Goal: Complete application form

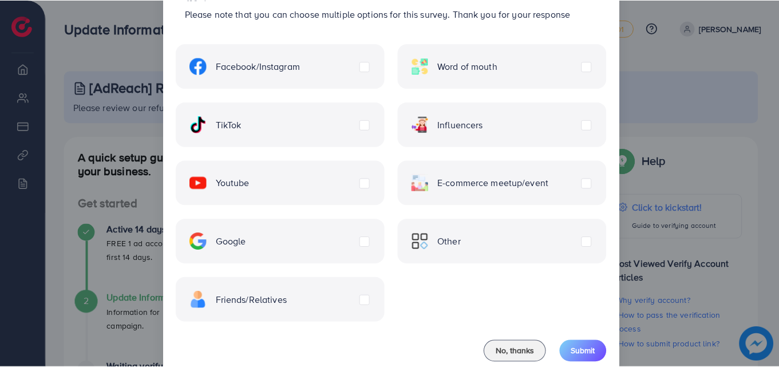
scroll to position [93, 0]
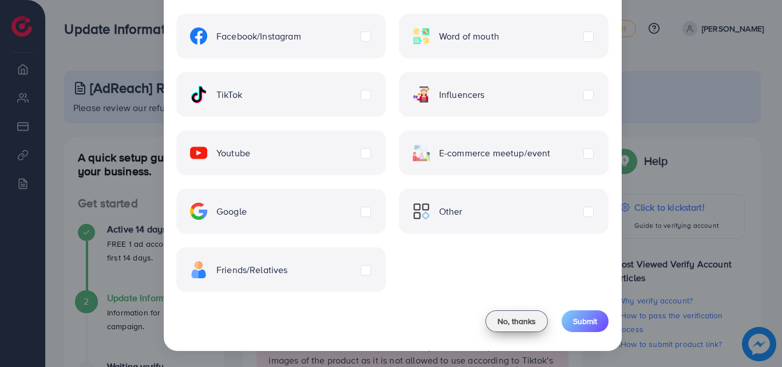
drag, startPoint x: 521, startPoint y: 323, endPoint x: 514, endPoint y: 321, distance: 6.7
click at [520, 323] on span "No, thanks" at bounding box center [516, 320] width 38 height 11
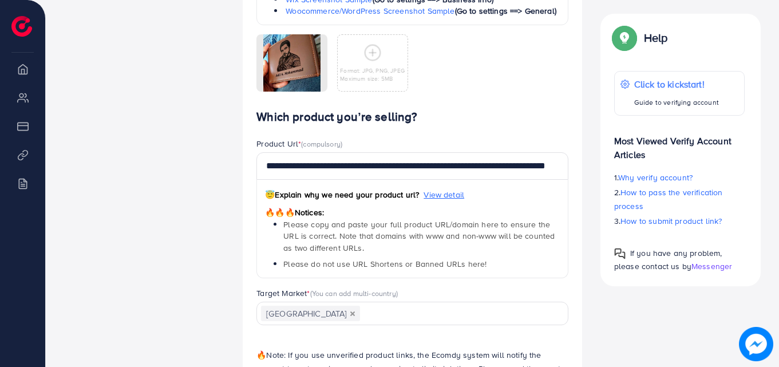
scroll to position [1012, 0]
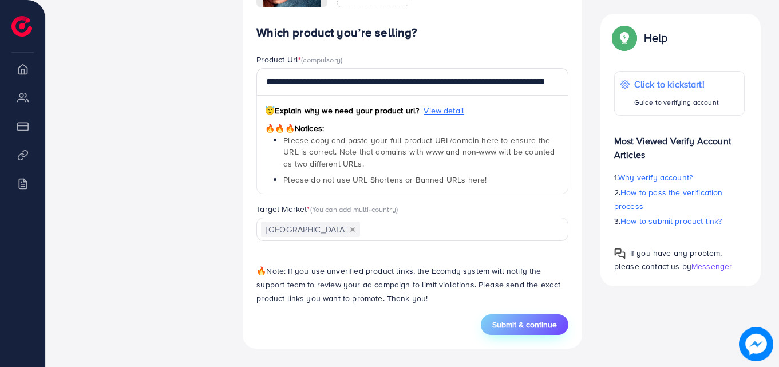
click at [505, 323] on span "Submit & continue" at bounding box center [524, 324] width 65 height 11
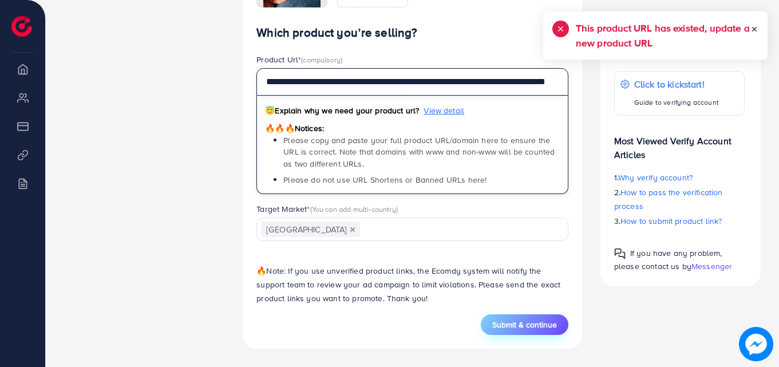
drag, startPoint x: 497, startPoint y: 85, endPoint x: 100, endPoint y: 85, distance: 397.2
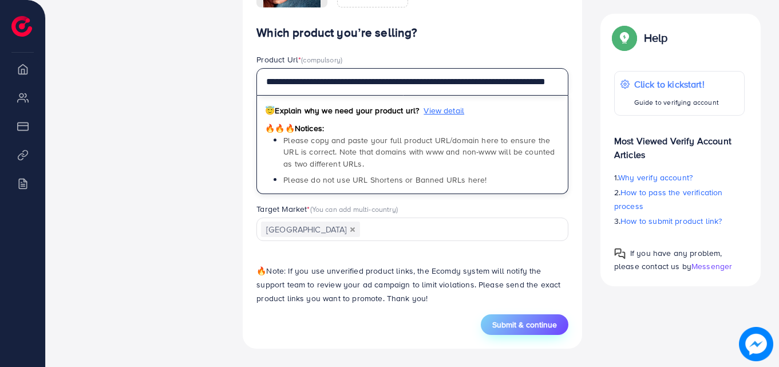
type input "**********"
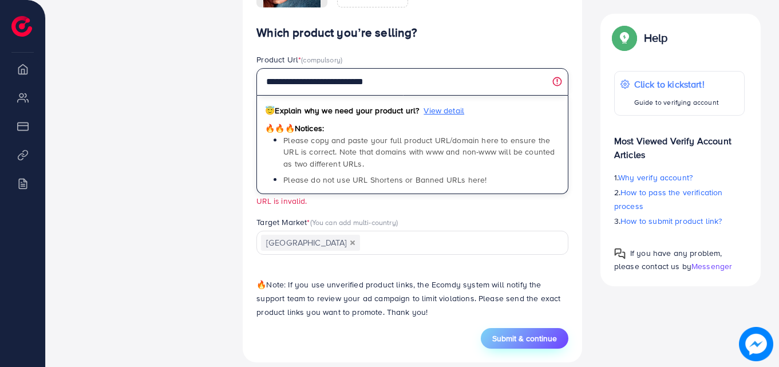
drag, startPoint x: 438, startPoint y: 88, endPoint x: 92, endPoint y: 76, distance: 347.0
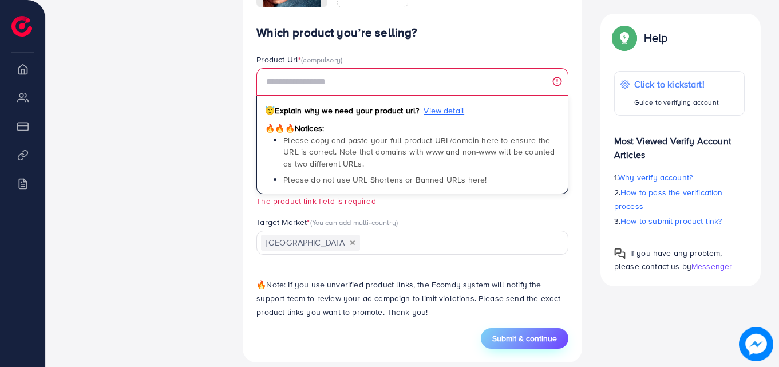
drag, startPoint x: 303, startPoint y: 76, endPoint x: 200, endPoint y: 52, distance: 105.9
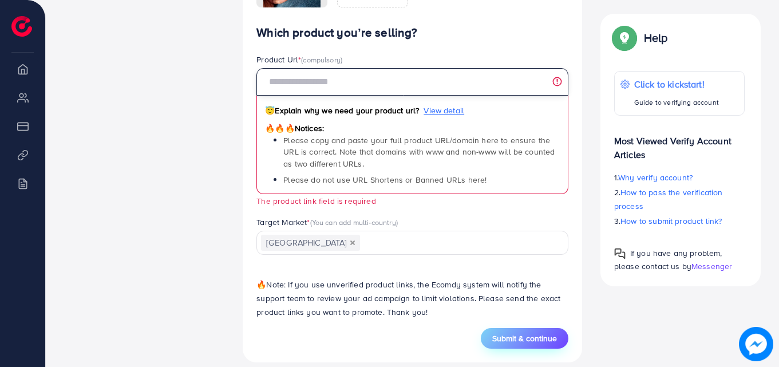
click at [341, 85] on input "text" at bounding box center [412, 81] width 312 height 27
paste input "**********"
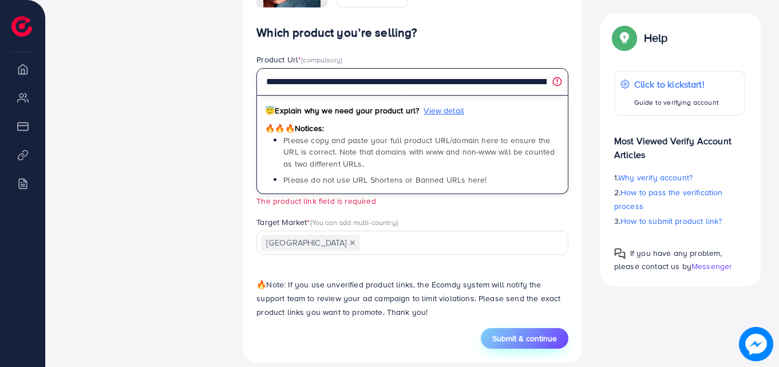
scroll to position [0, 299]
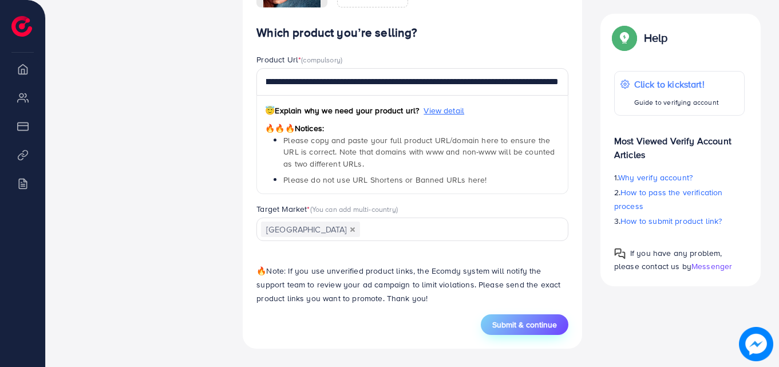
click at [537, 328] on span "Submit & continue" at bounding box center [524, 324] width 65 height 11
type input "**********"
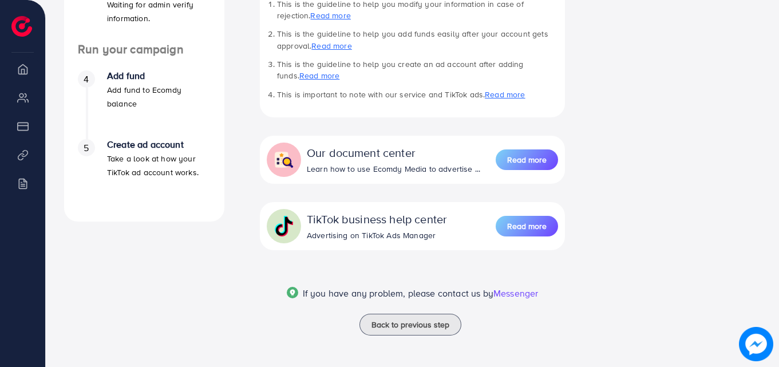
scroll to position [388, 0]
click at [528, 218] on button "Read more" at bounding box center [527, 225] width 62 height 21
